Goal: Information Seeking & Learning: Find specific fact

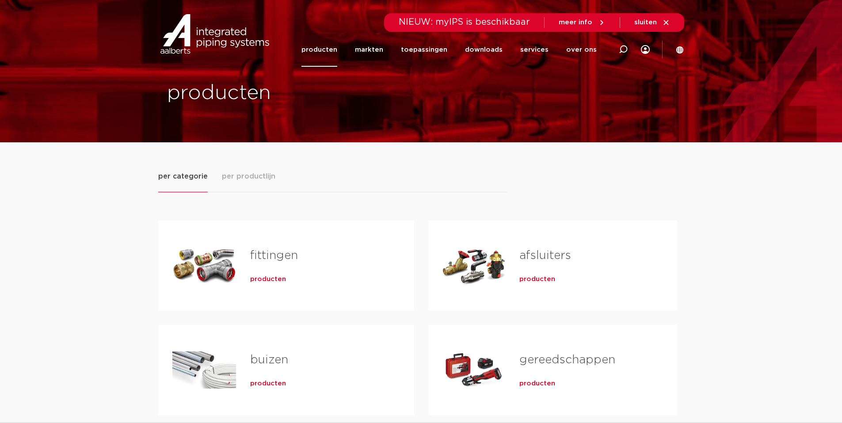
click at [212, 267] on div "Tabs. Open items met enter of spatie, sluit af met escape en navigeer met de pi…" at bounding box center [204, 266] width 64 height 62
click at [252, 282] on span "producten" at bounding box center [268, 279] width 36 height 9
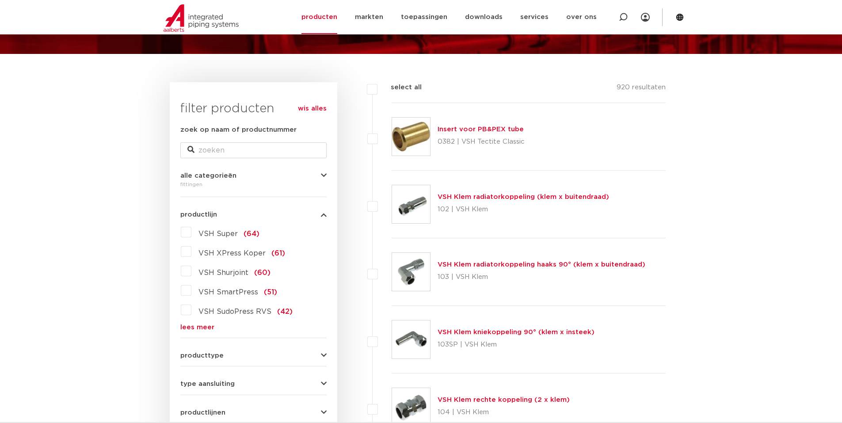
click at [189, 327] on link "lees meer" at bounding box center [253, 327] width 146 height 7
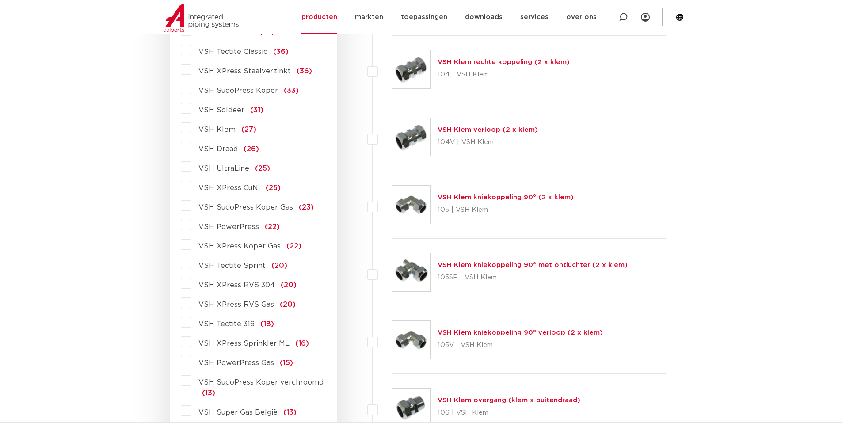
scroll to position [442, 0]
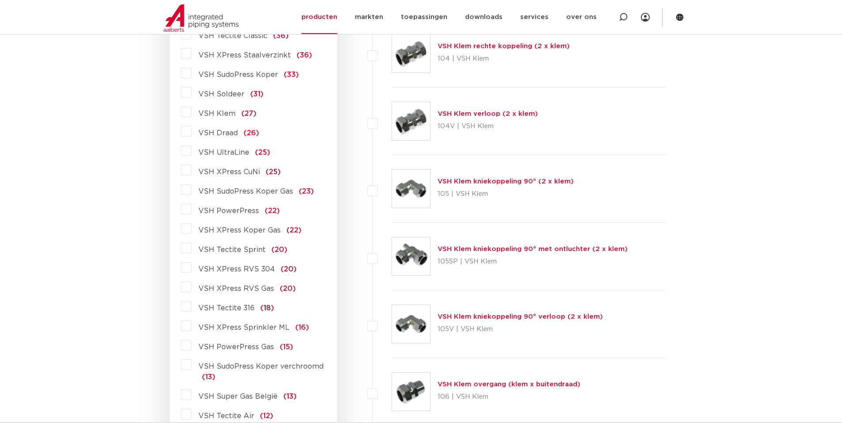
click at [191, 347] on label "VSH PowerPress Gas (15)" at bounding box center [242, 345] width 102 height 14
click at [0, 0] on input "VSH PowerPress Gas (15)" at bounding box center [0, 0] width 0 height 0
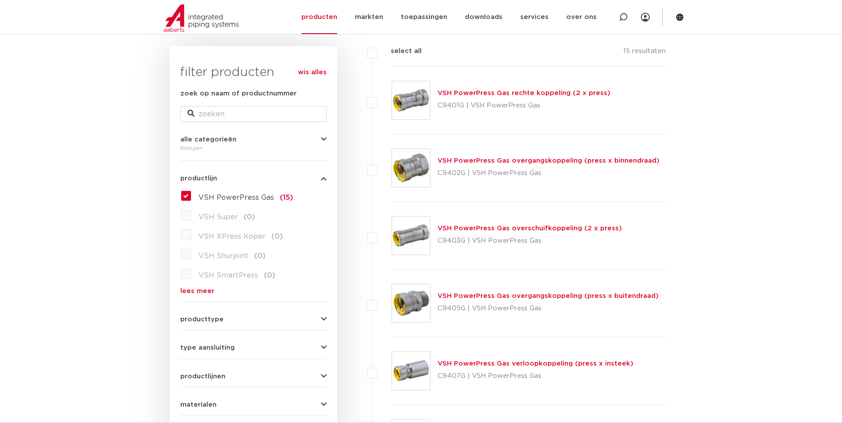
scroll to position [88, 0]
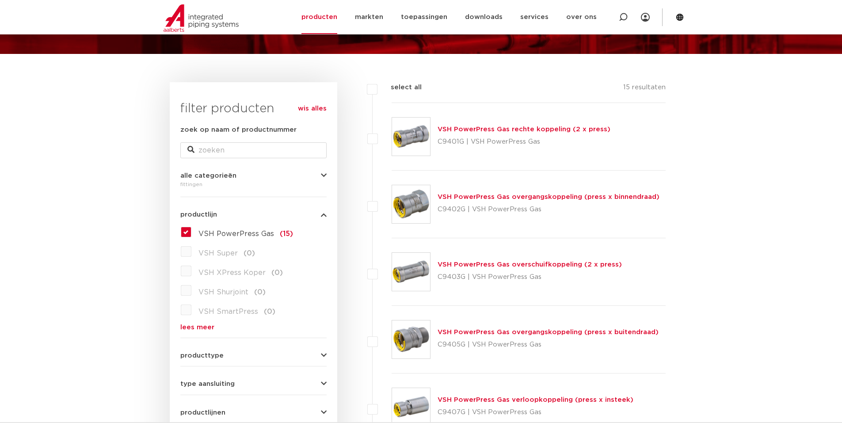
click at [435, 128] on div "VSH PowerPress Gas rechte koppeling (2 x press) C9401G | VSH PowerPress Gas" at bounding box center [529, 137] width 275 height 68
click at [439, 128] on link "VSH PowerPress Gas rechte koppeling (2 x press)" at bounding box center [524, 129] width 173 height 7
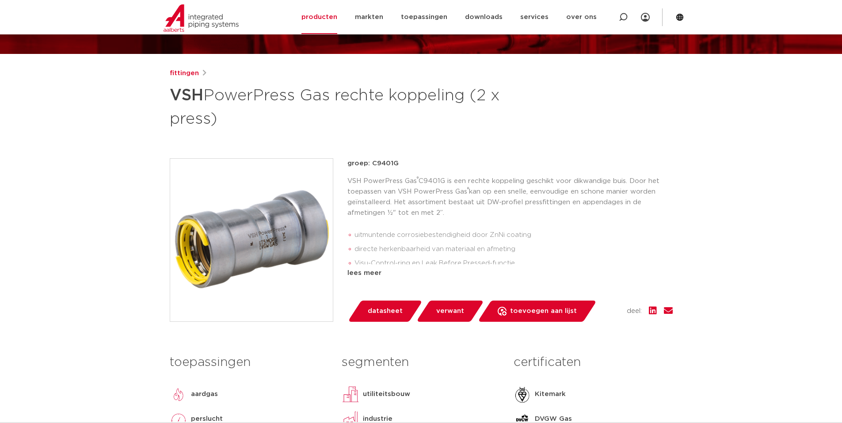
drag, startPoint x: 170, startPoint y: 97, endPoint x: 234, endPoint y: 122, distance: 68.7
click at [234, 122] on h1 "VSH PowerPress Gas rechte koppeling (2 x press)" at bounding box center [336, 106] width 332 height 48
copy h1 "VSH PowerPress Gas rechte koppeling (2 x press)"
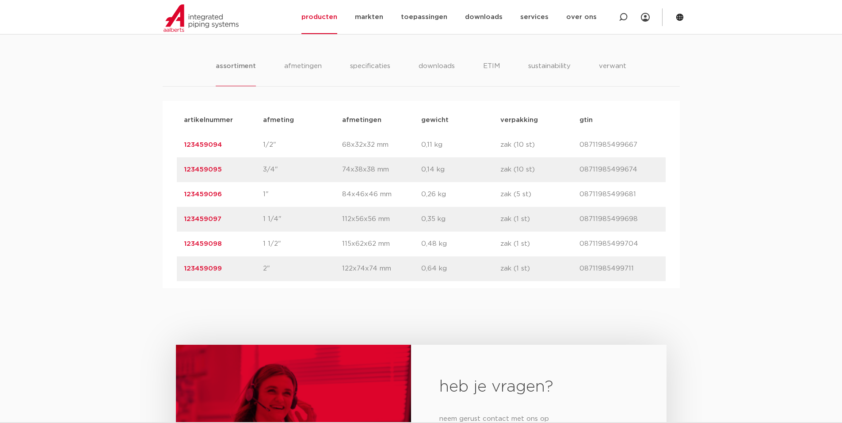
scroll to position [575, 0]
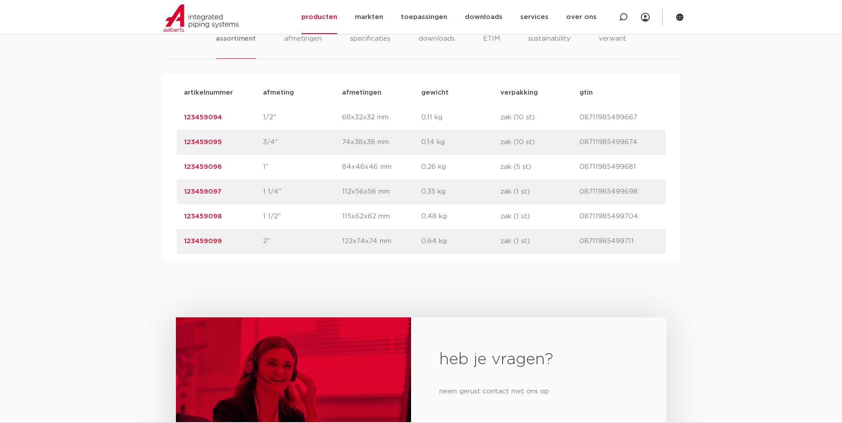
drag, startPoint x: 176, startPoint y: 117, endPoint x: 623, endPoint y: 116, distance: 446.5
click at [637, 113] on div "artikelnummer 123459094 afmeting 1/2" afmetingen 68x32x32 mm gewicht 0,11 kg ve…" at bounding box center [421, 117] width 489 height 25
copy div "123459094 afmeting 1/2" afmetingen 68x32x32 mm gewicht 0,11 kg verpakking zak (…"
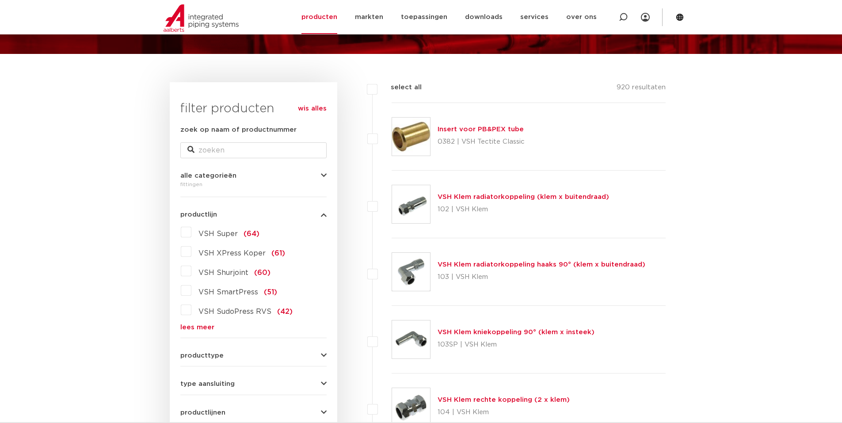
click at [187, 326] on link "lees meer" at bounding box center [253, 327] width 146 height 7
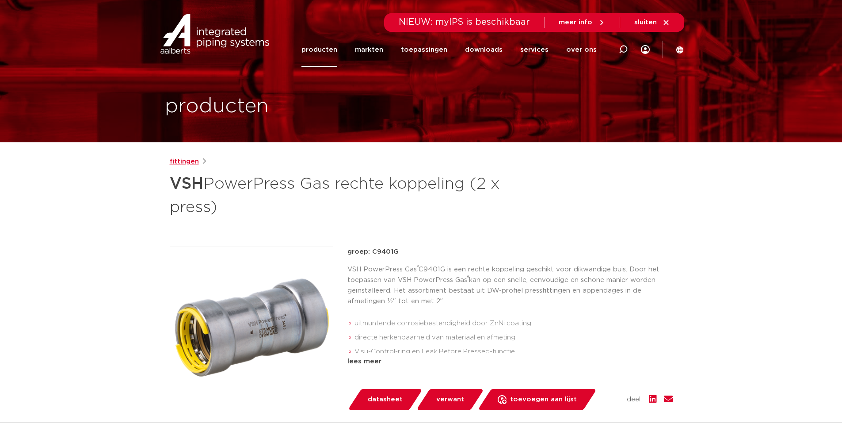
click at [187, 162] on link "fittingen" at bounding box center [184, 161] width 29 height 11
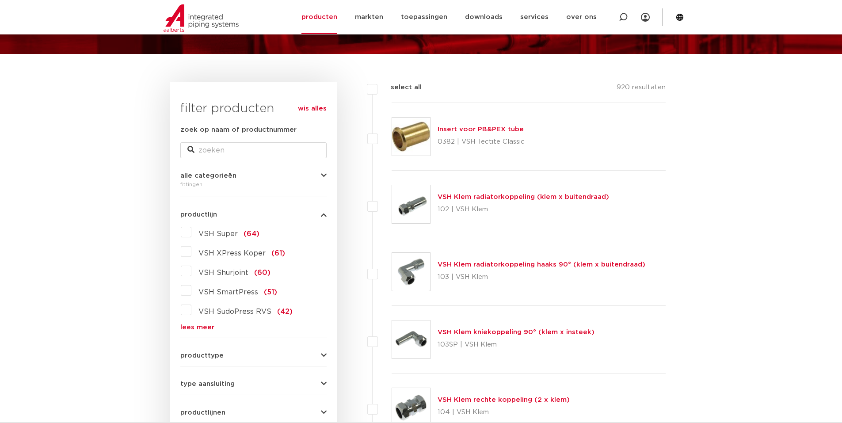
click at [198, 324] on link "lees meer" at bounding box center [253, 327] width 146 height 7
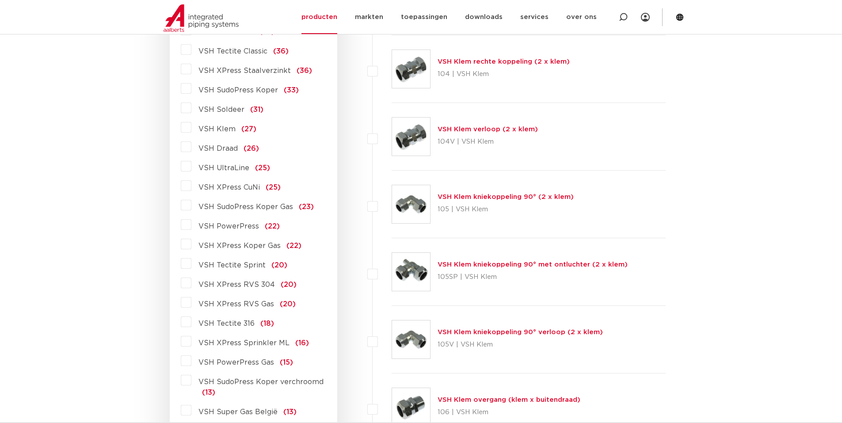
scroll to position [442, 0]
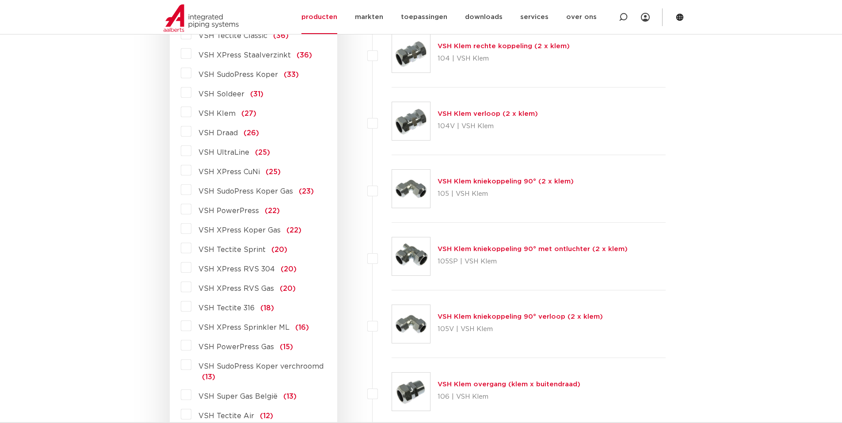
click at [191, 343] on label "VSH PowerPress Gas (15)" at bounding box center [242, 345] width 102 height 14
click at [0, 0] on input "VSH PowerPress Gas (15)" at bounding box center [0, 0] width 0 height 0
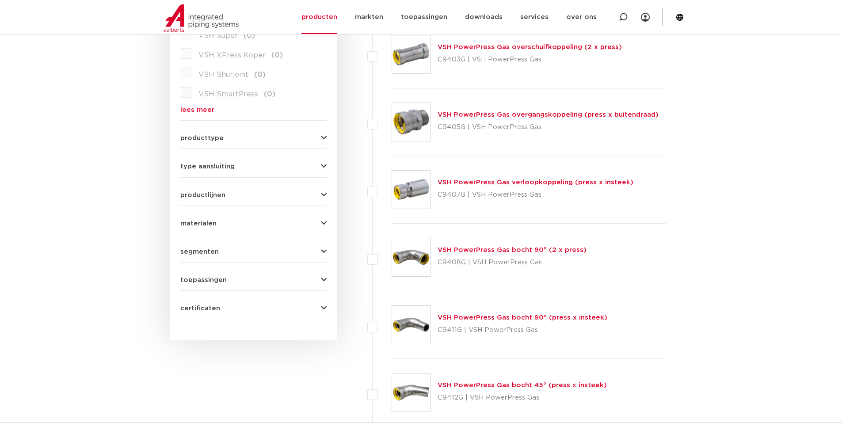
scroll to position [265, 0]
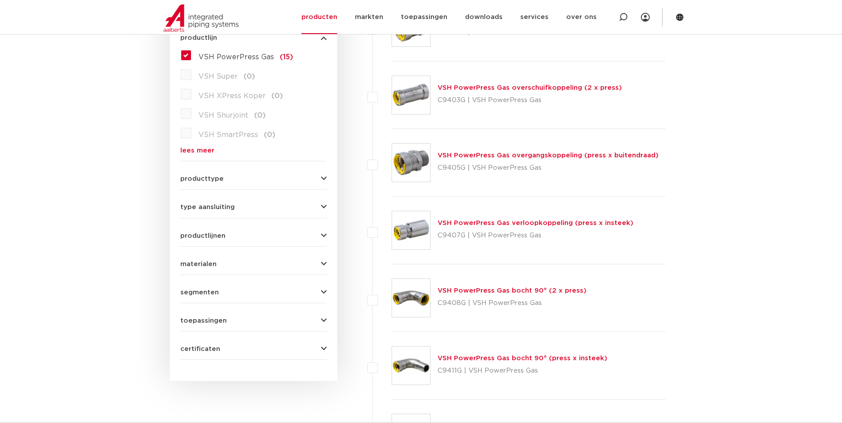
drag, startPoint x: 435, startPoint y: 157, endPoint x: 649, endPoint y: 154, distance: 213.5
click at [653, 154] on div "VSH PowerPress Gas overgangskoppeling (press x buitendraad) C9405G | VSH PowerP…" at bounding box center [529, 163] width 275 height 68
copy link "VSH PowerPress Gas overgangskoppeling (press x buitendraad)"
click at [468, 157] on link "VSH PowerPress Gas overgangskoppeling (press x buitendraad)" at bounding box center [548, 155] width 221 height 7
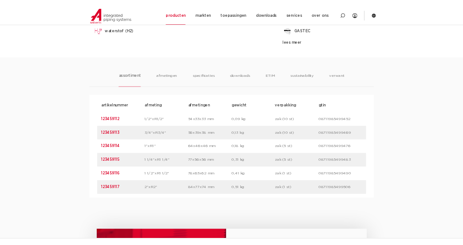
scroll to position [486, 0]
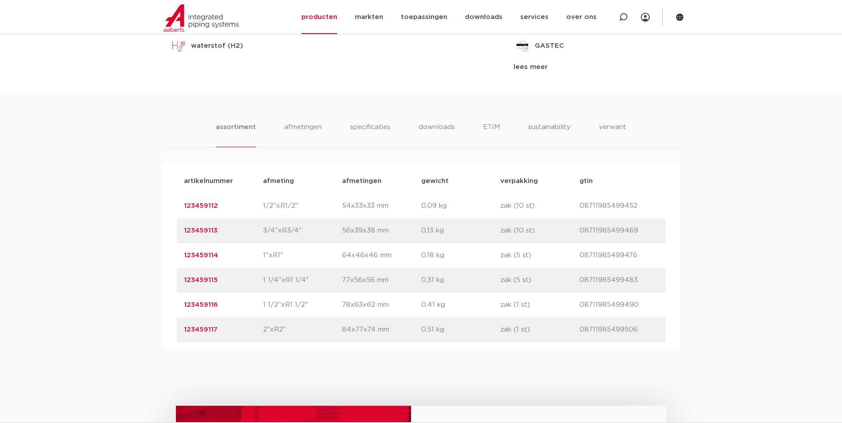
drag, startPoint x: 177, startPoint y: 204, endPoint x: 639, endPoint y: 200, distance: 462.0
click at [639, 200] on div "artikelnummer 123459112 afmeting 1/2"xR1/2" [GEOGRAPHIC_DATA] 54x33x33 mm gewic…" at bounding box center [421, 206] width 489 height 25
copy div "123459112 afmeting 1/2"xR1/2" afmetingen 54x33x33 mm gewicht 0,09 kg verpakking…"
